Goal: Task Accomplishment & Management: Complete application form

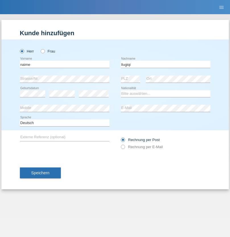
type input "llugiqi"
select select "CH"
radio input "true"
click at [65, 64] on input "text" at bounding box center [65, 64] width 90 height 7
type input "Shaban"
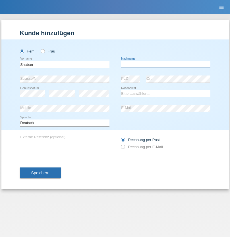
click at [165, 64] on input "text" at bounding box center [166, 64] width 90 height 7
type input "llugiqi"
select select "CH"
radio input "true"
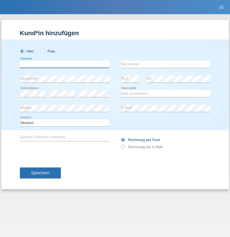
click at [65, 64] on input "text" at bounding box center [65, 64] width 90 height 7
type input "Djordjevic"
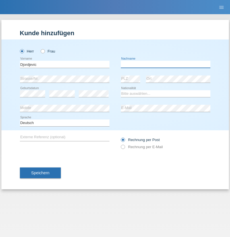
click at [165, 64] on input "text" at bounding box center [166, 64] width 90 height 7
type input "Radosav"
select select "RS"
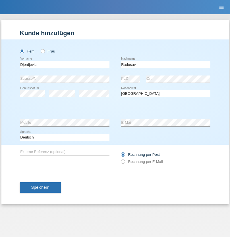
select select "C"
select select "10"
select select "03"
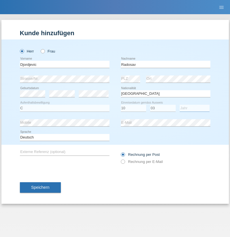
select select "1989"
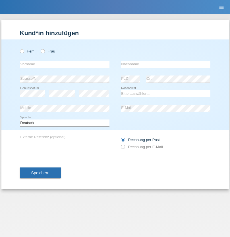
radio input "true"
click at [65, 64] on input "text" at bounding box center [65, 64] width 90 height 7
type input "[PERSON_NAME]"
click at [165, 64] on input "text" at bounding box center [166, 64] width 90 height 7
type input "Patera"
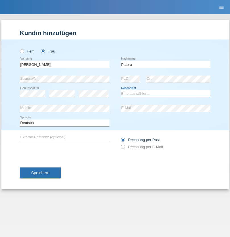
select select "CH"
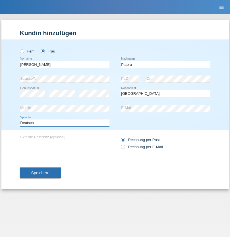
select select "en"
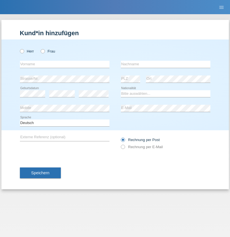
radio input "true"
click at [65, 64] on input "text" at bounding box center [65, 64] width 90 height 7
type input "[PERSON_NAME]"
click at [165, 64] on input "text" at bounding box center [166, 64] width 90 height 7
type input "Sakhi"
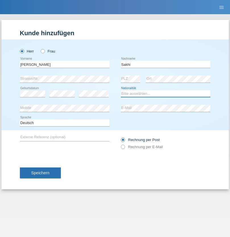
select select "IT"
select select "C"
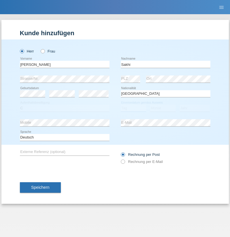
select select "24"
select select "10"
select select "2021"
